Goal: Task Accomplishment & Management: Complete application form

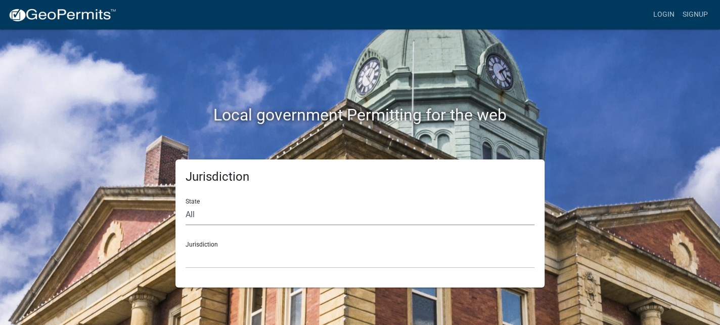
click at [232, 214] on select "All [US_STATE] [US_STATE] [US_STATE] [US_STATE] [US_STATE] [US_STATE] [US_STATE…" at bounding box center [360, 214] width 349 height 21
select select "[US_STATE]"
click at [186, 204] on select "All [US_STATE] [US_STATE] [US_STATE] [US_STATE] [US_STATE] [US_STATE] [US_STATE…" at bounding box center [360, 214] width 349 height 21
click at [234, 260] on select "[GEOGRAPHIC_DATA], [US_STATE][PERSON_NAME][GEOGRAPHIC_DATA], [US_STATE][PERSON_…" at bounding box center [360, 257] width 349 height 21
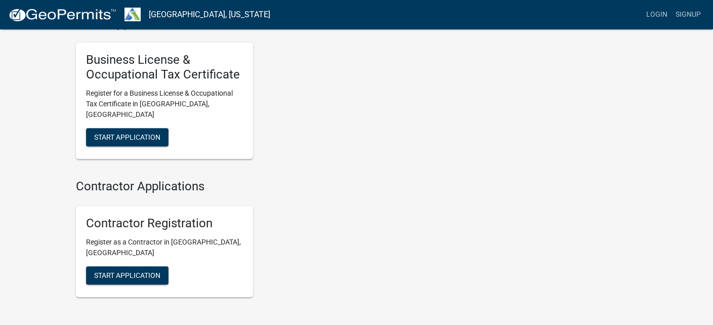
scroll to position [825, 0]
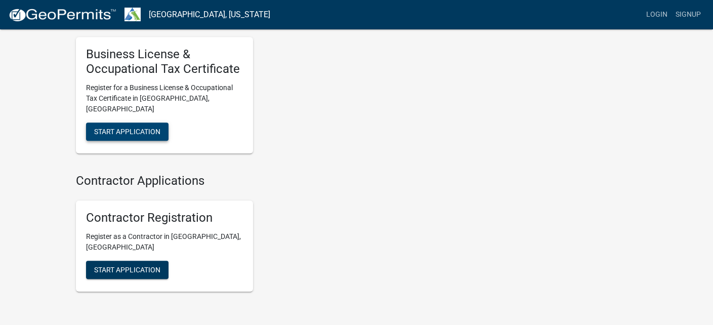
click at [140, 127] on span "Start Application" at bounding box center [127, 131] width 66 height 8
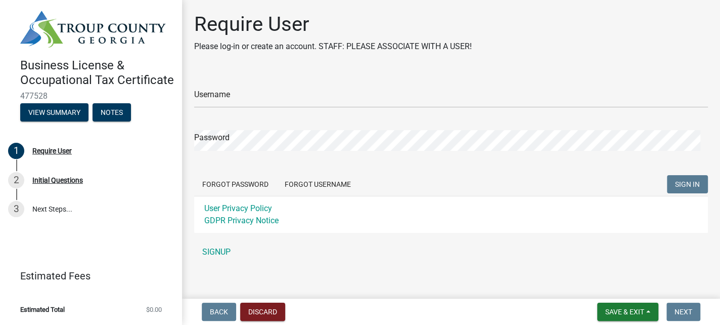
scroll to position [7, 0]
